Goal: Task Accomplishment & Management: Complete application form

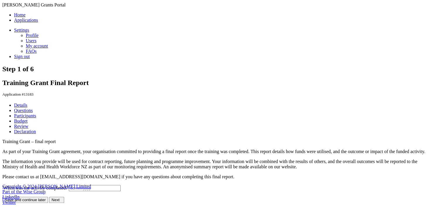
click at [20, 109] on link "Questions" at bounding box center [23, 110] width 19 height 5
click at [25, 107] on link "Details" at bounding box center [20, 105] width 13 height 5
click at [25, 113] on link "Questions" at bounding box center [23, 110] width 19 height 5
click at [28, 112] on link "Questions" at bounding box center [23, 110] width 19 height 5
